Goal: Find specific page/section: Find specific page/section

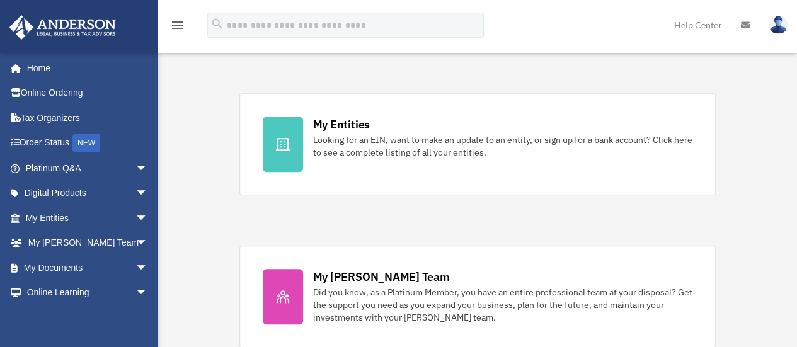
scroll to position [378, 0]
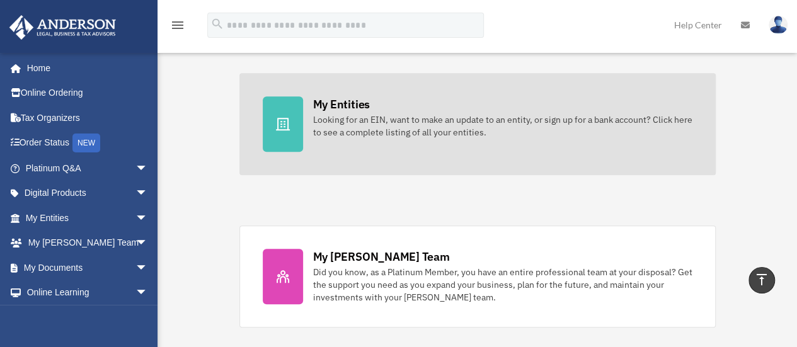
click at [330, 108] on div "My Entities" at bounding box center [341, 104] width 57 height 16
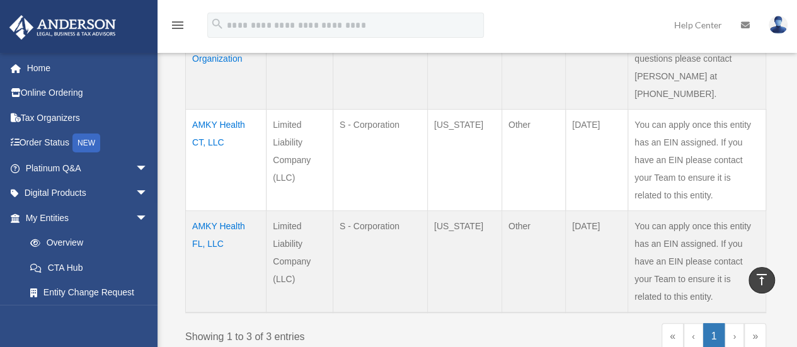
scroll to position [378, 0]
click at [216, 108] on td "AMKY Health CT, LLC" at bounding box center [226, 158] width 81 height 101
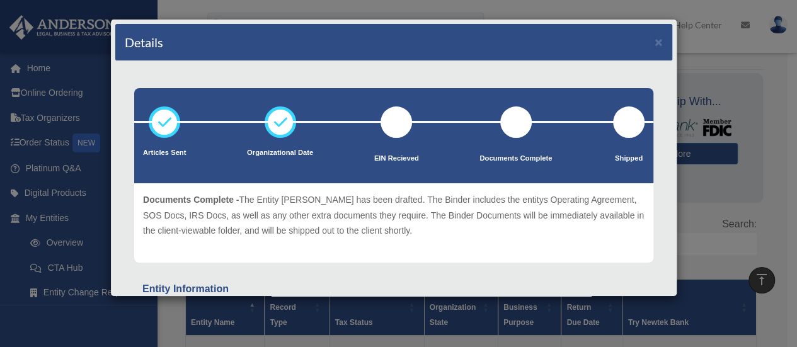
scroll to position [0, 0]
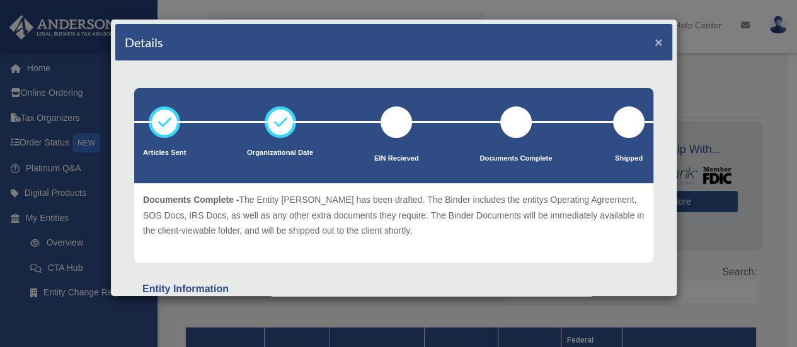
drag, startPoint x: 645, startPoint y: 38, endPoint x: 635, endPoint y: 51, distance: 17.0
click at [655, 38] on button "×" at bounding box center [659, 41] width 8 height 13
